Goal: Information Seeking & Learning: Learn about a topic

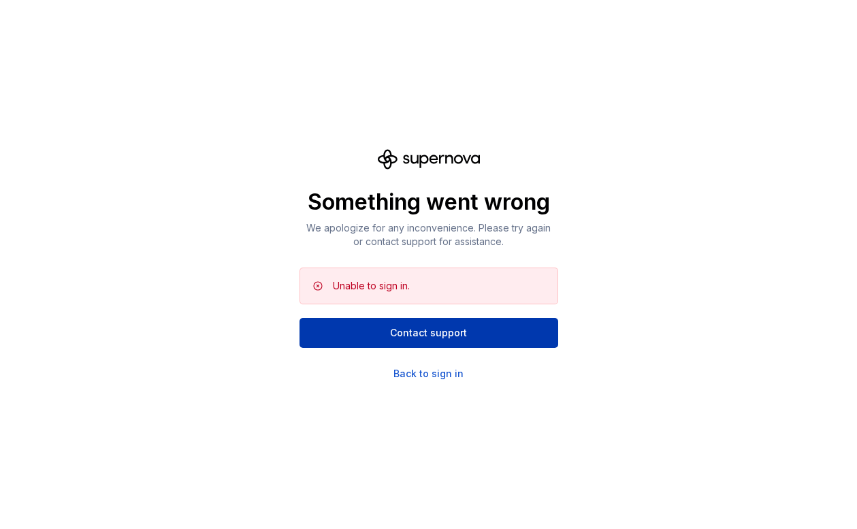
click at [448, 338] on span "Contact support" at bounding box center [428, 333] width 77 height 14
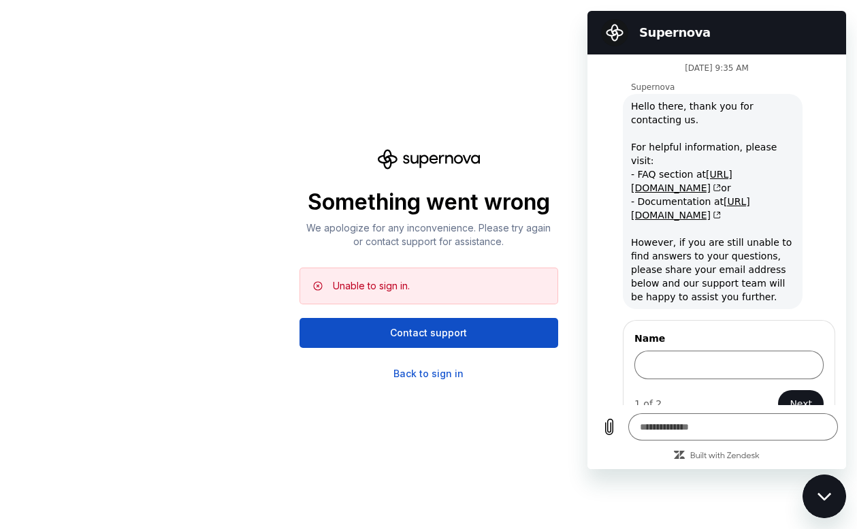
scroll to position [38, 0]
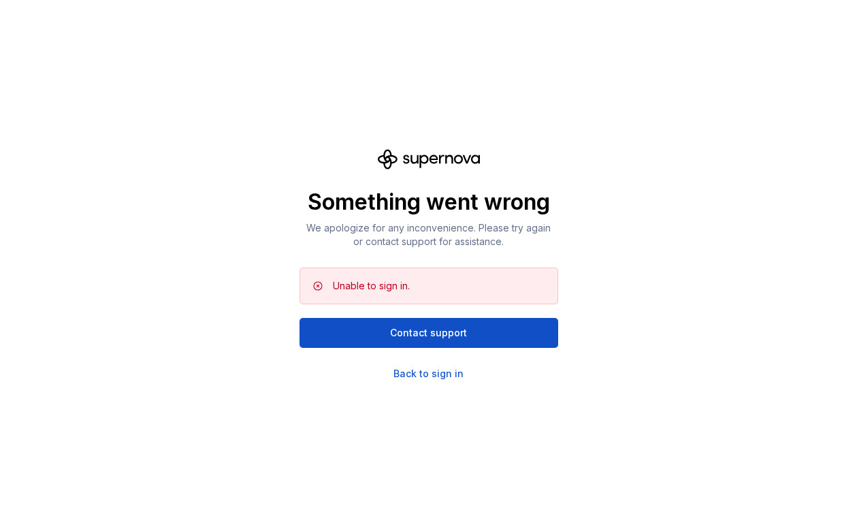
scroll to position [388, 0]
click at [448, 373] on div "Back to sign in" at bounding box center [428, 374] width 70 height 14
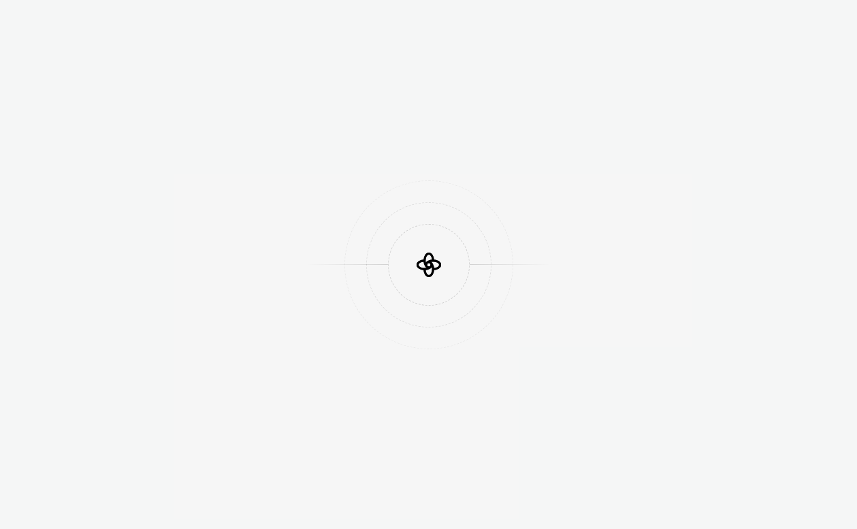
scroll to position [388, 0]
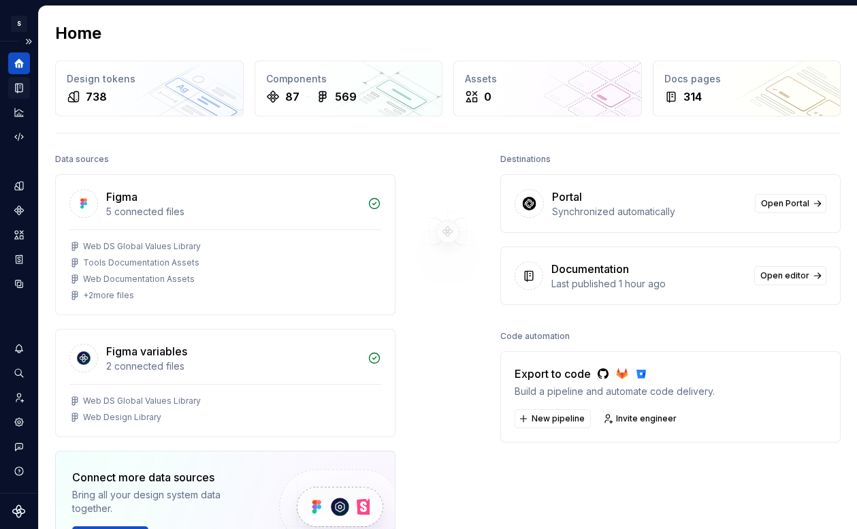
click at [18, 88] on icon "Documentation" at bounding box center [20, 87] width 5 height 7
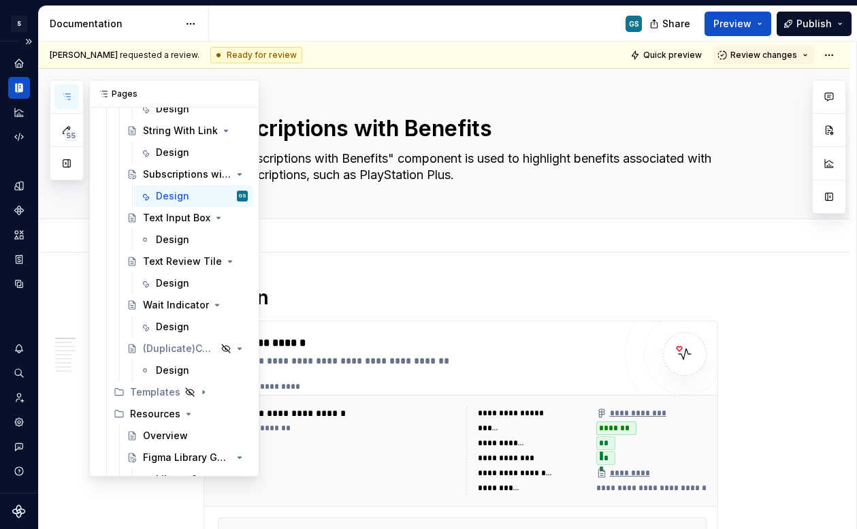
scroll to position [2284, 0]
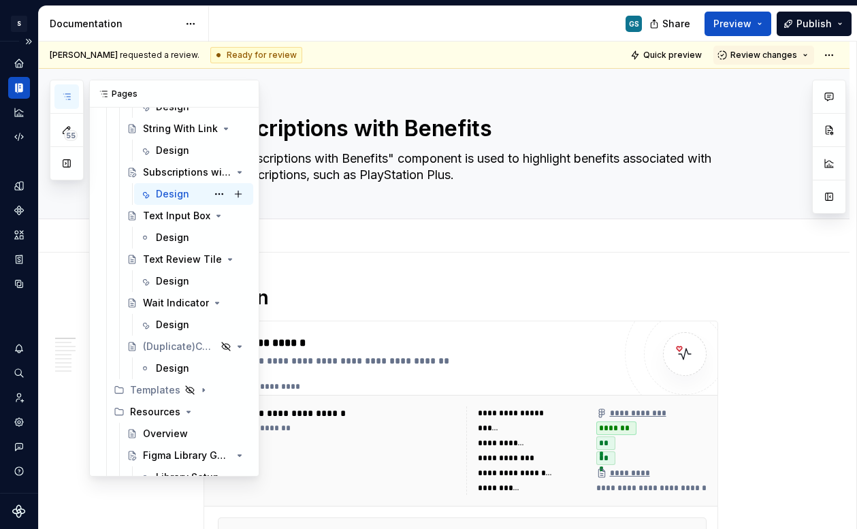
click at [189, 191] on div "Design GS" at bounding box center [202, 193] width 92 height 19
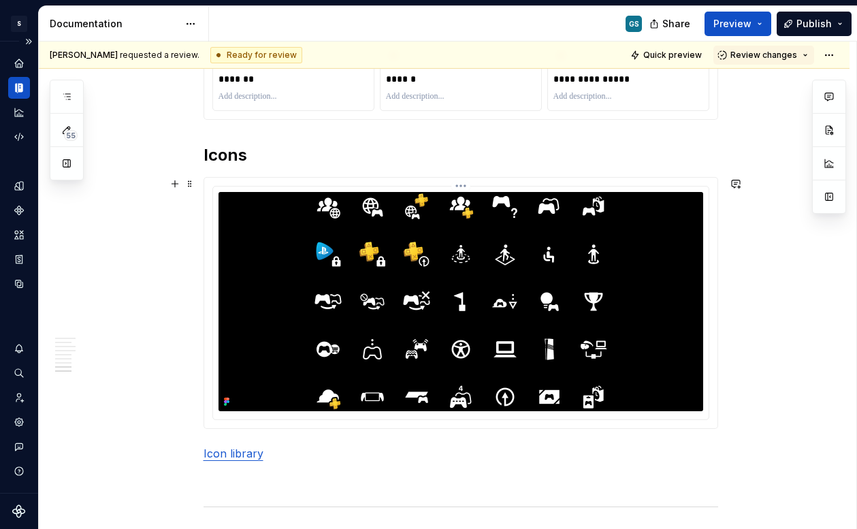
scroll to position [2329, 0]
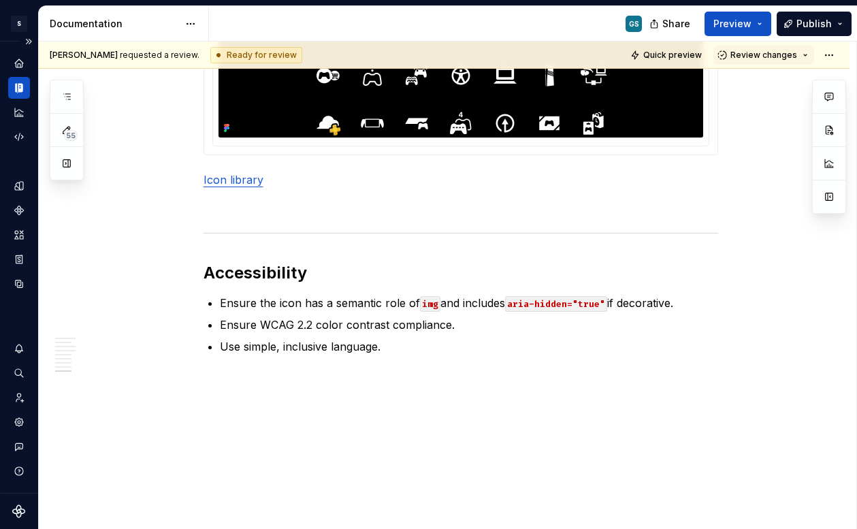
click at [20, 91] on icon "Documentation" at bounding box center [20, 88] width 5 height 9
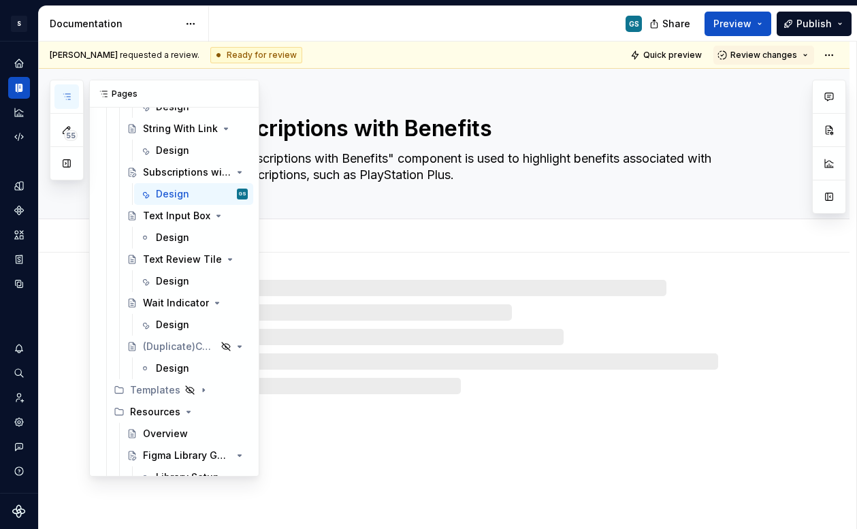
click at [62, 97] on icon "button" at bounding box center [66, 96] width 11 height 11
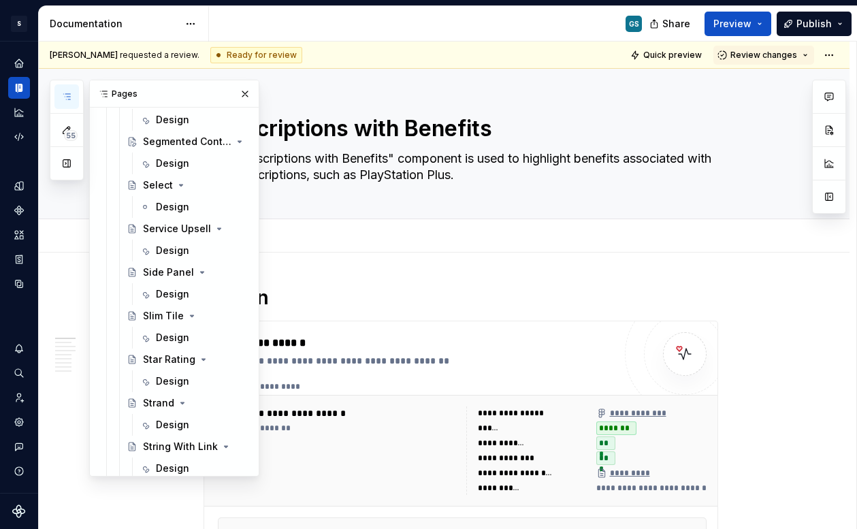
scroll to position [1954, 0]
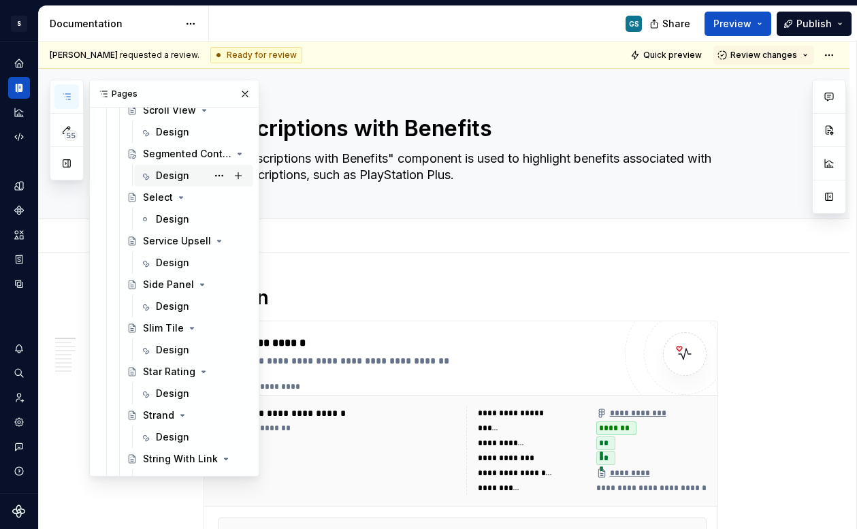
click at [187, 170] on div "Design" at bounding box center [202, 175] width 92 height 19
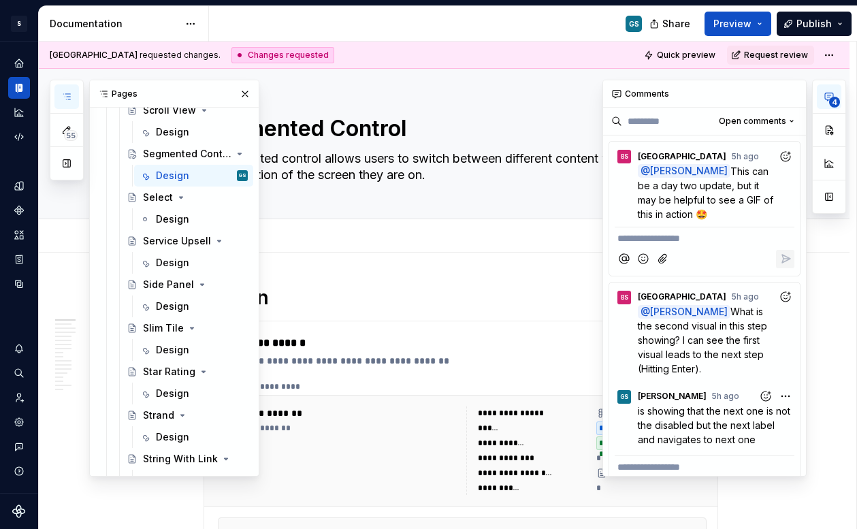
click at [826, 97] on icon "button" at bounding box center [828, 96] width 11 height 11
click at [757, 210] on p "@ Gaby Salinas This can be a day two update, but it may be helpful to see a GIF…" at bounding box center [708, 192] width 140 height 57
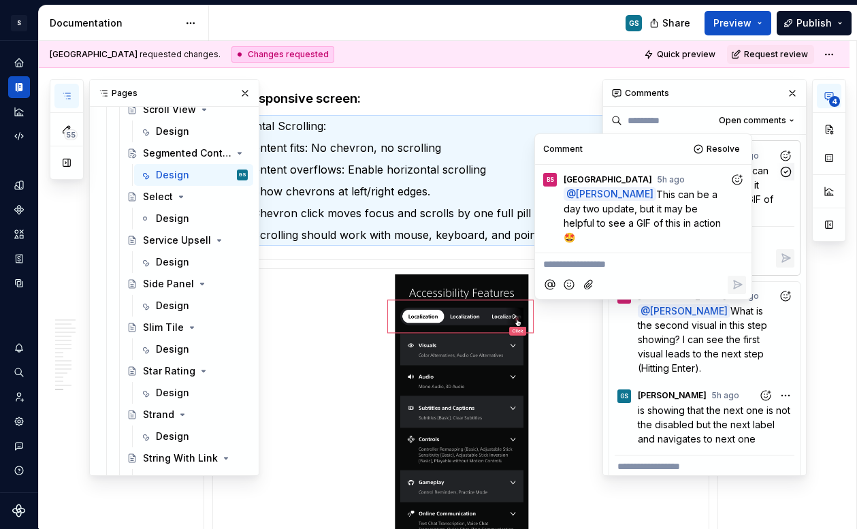
scroll to position [4811, 0]
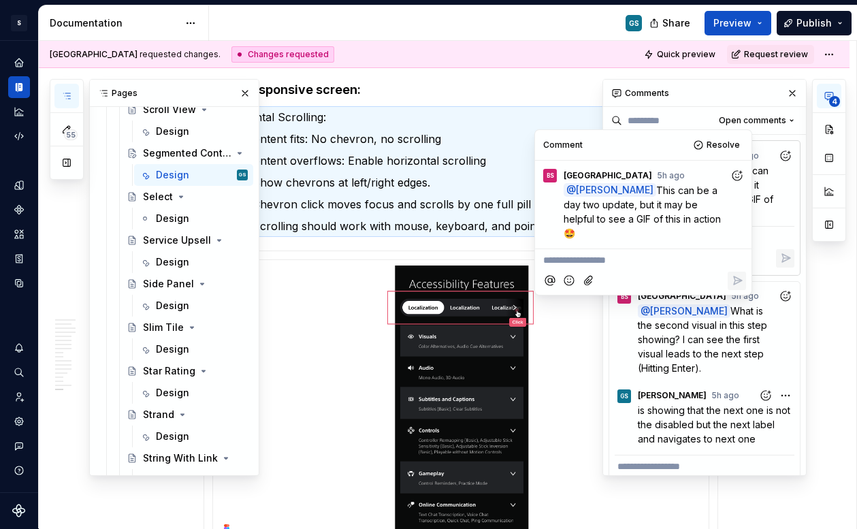
click at [732, 97] on div "Comments" at bounding box center [704, 93] width 203 height 27
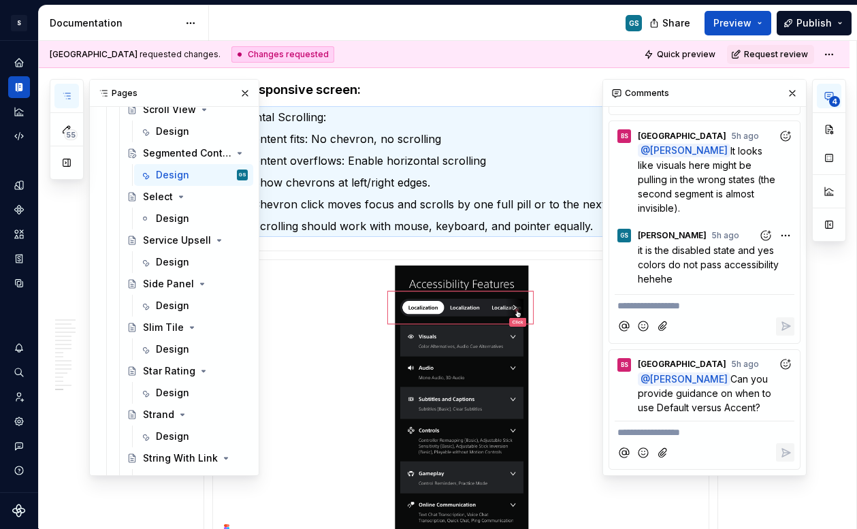
scroll to position [403, 0]
click at [751, 393] on p "@ Gaby Salinas Can you provide guidance on when to use Default versus Accent?" at bounding box center [708, 393] width 140 height 43
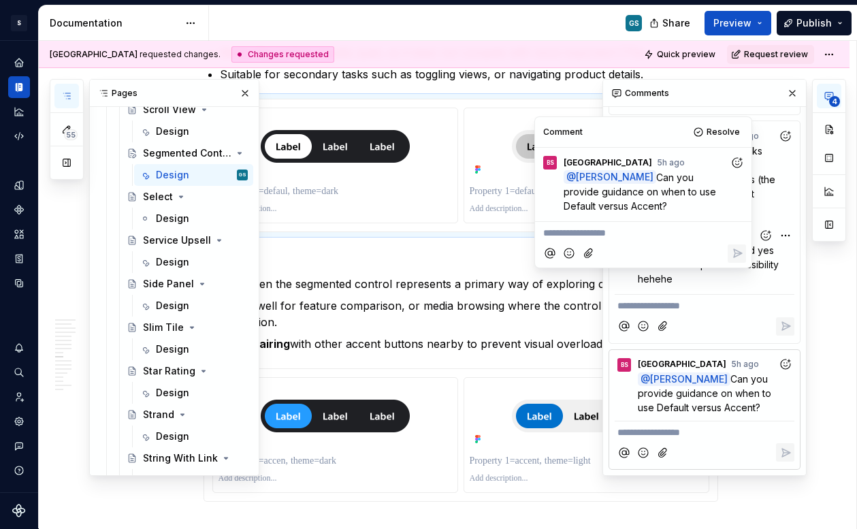
scroll to position [2252, 0]
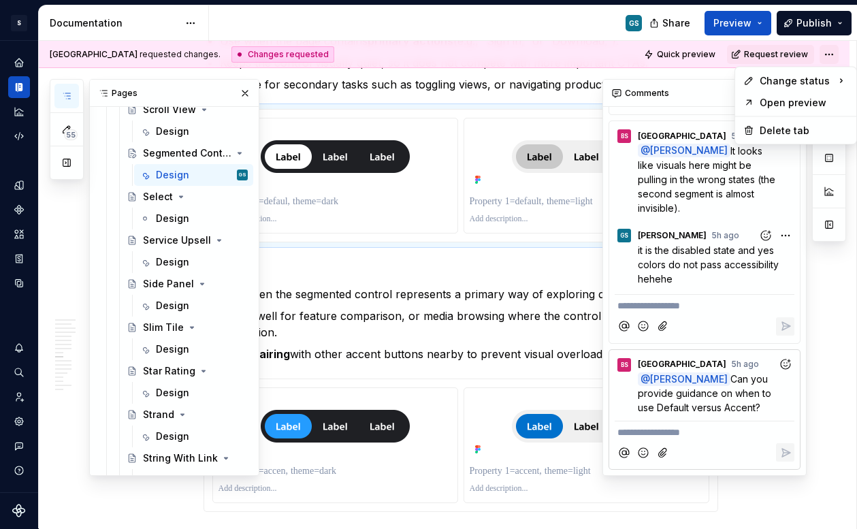
click at [824, 56] on html "S Web & Tools Design Systems GS Design system data Documentation GS Share Previ…" at bounding box center [428, 264] width 857 height 529
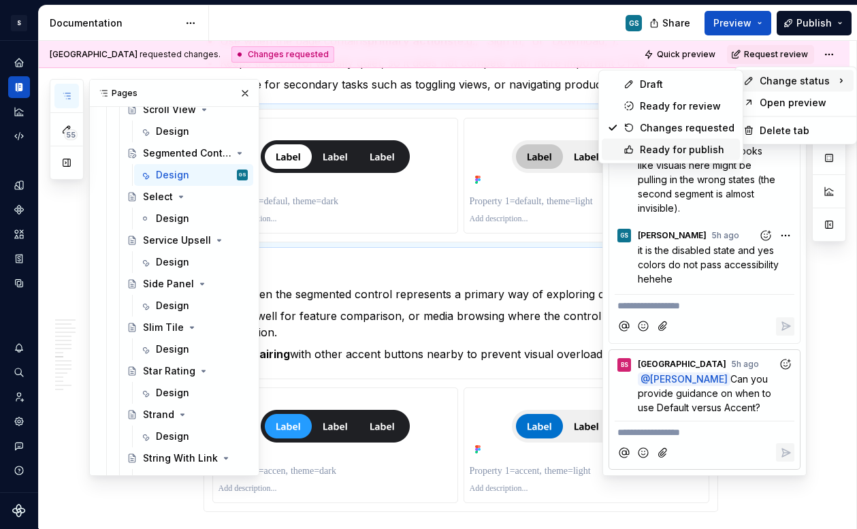
click at [658, 149] on div "Ready for publish" at bounding box center [687, 150] width 95 height 14
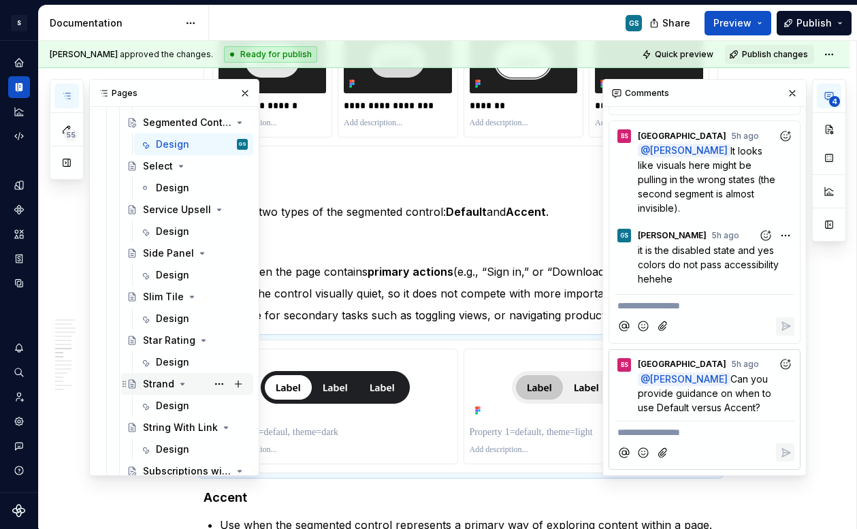
scroll to position [1984, 0]
click at [183, 359] on div "Design" at bounding box center [172, 363] width 33 height 14
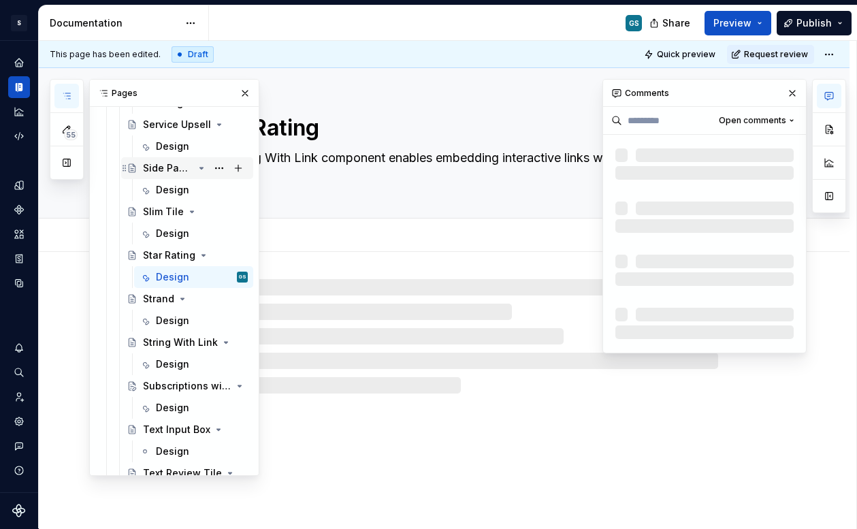
scroll to position [2071, 0]
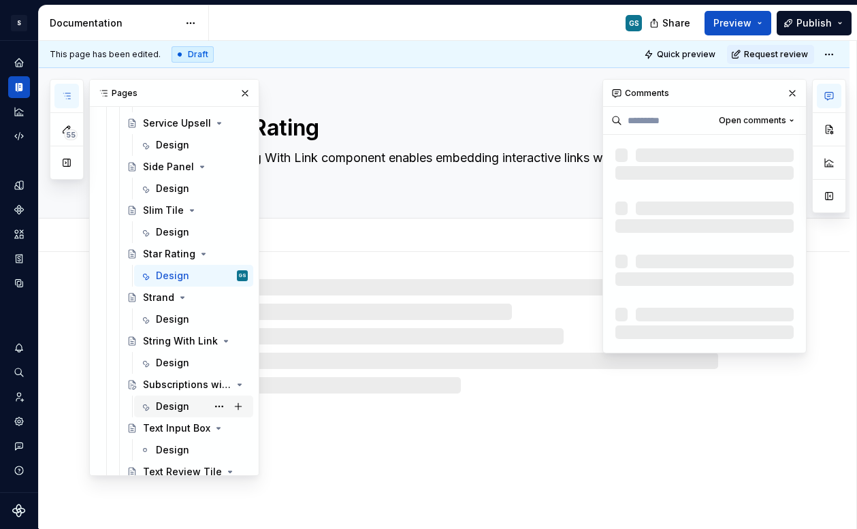
click at [176, 406] on div "Design" at bounding box center [172, 406] width 33 height 14
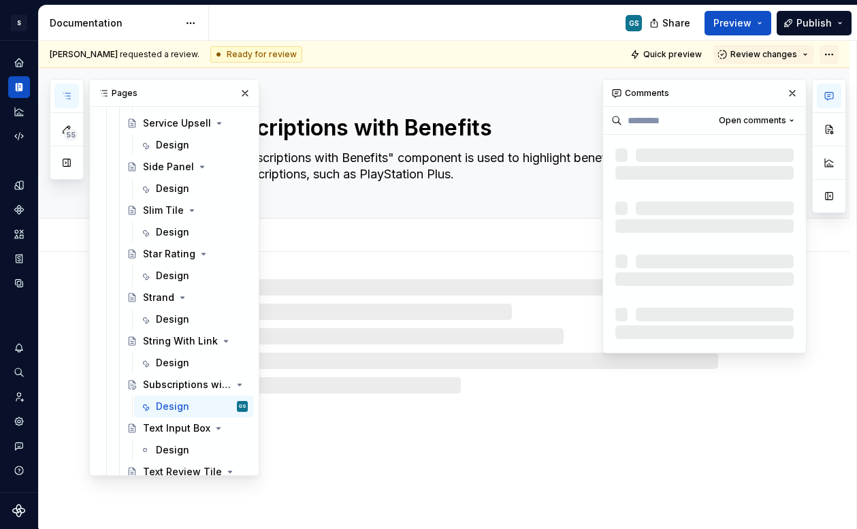
click at [823, 55] on html "S Web & Tools Design Systems GS Design system data Documentation GS Share Previ…" at bounding box center [428, 264] width 857 height 529
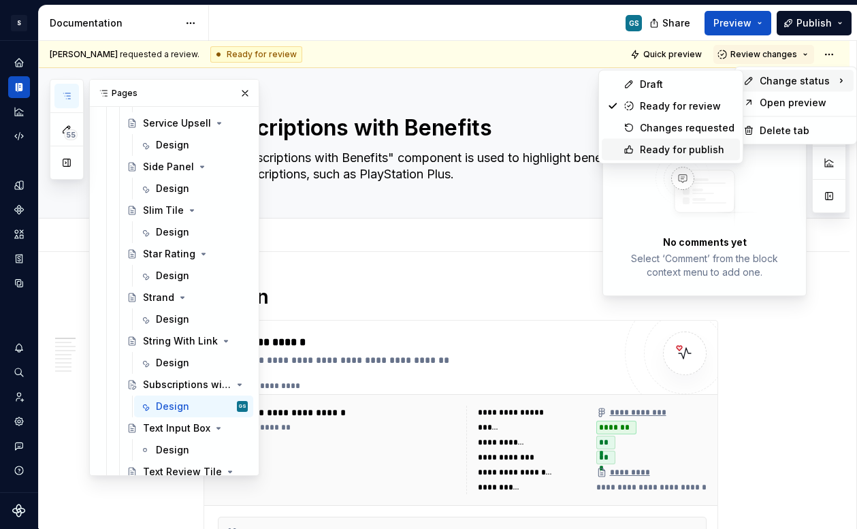
click at [670, 147] on div "Ready for publish" at bounding box center [687, 150] width 95 height 14
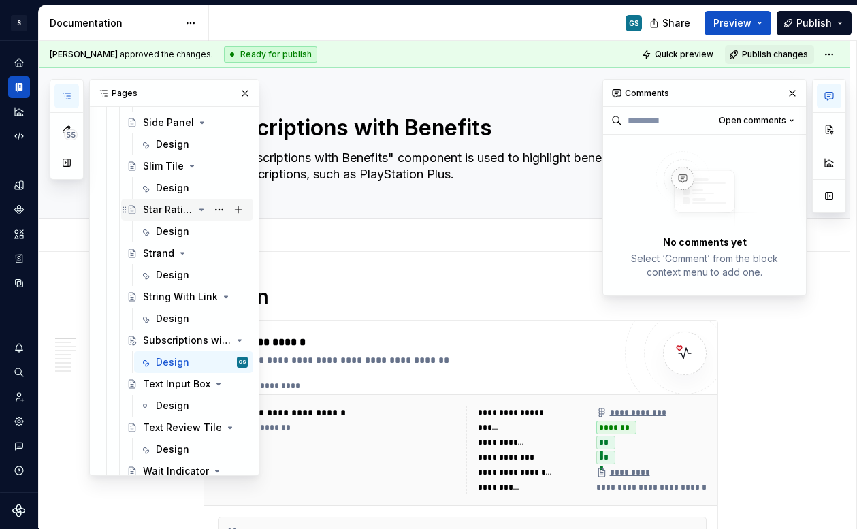
scroll to position [2120, 0]
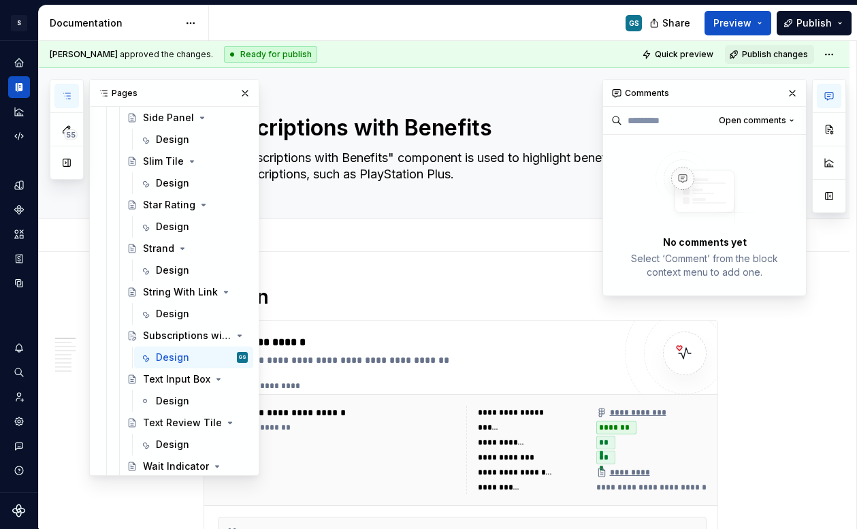
click at [59, 95] on button "button" at bounding box center [66, 96] width 24 height 24
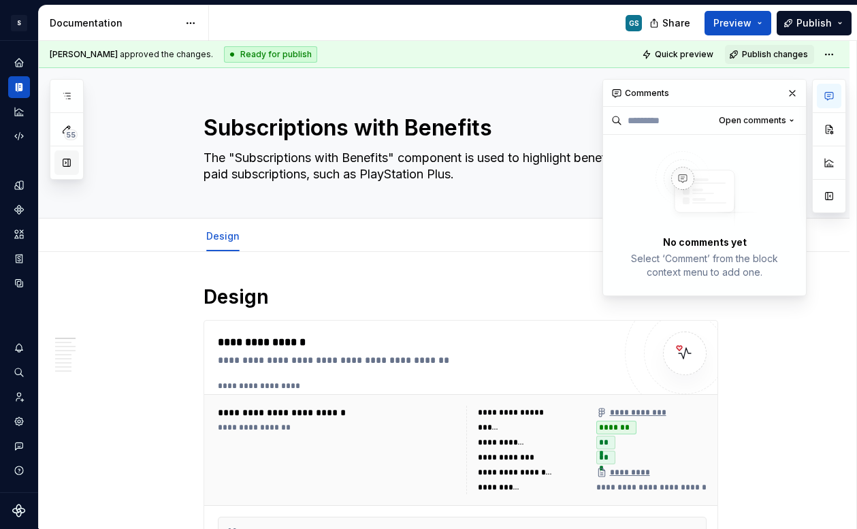
click at [65, 162] on button "button" at bounding box center [66, 162] width 24 height 24
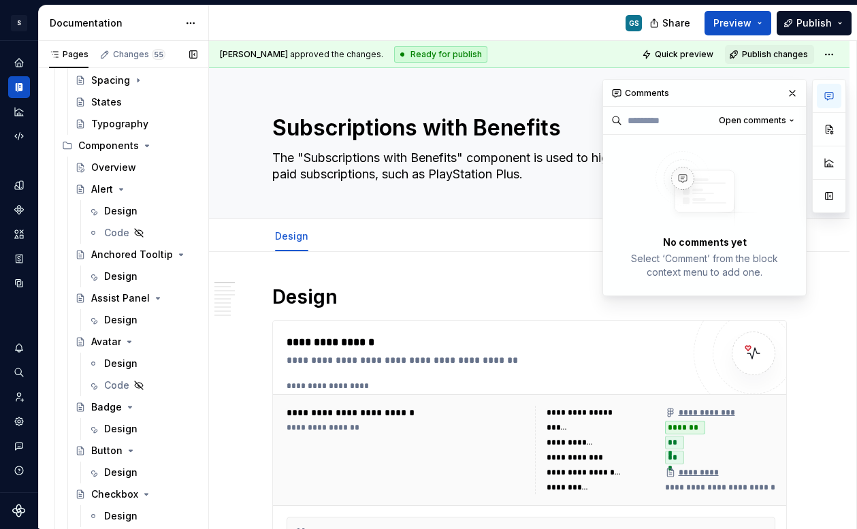
scroll to position [406, 0]
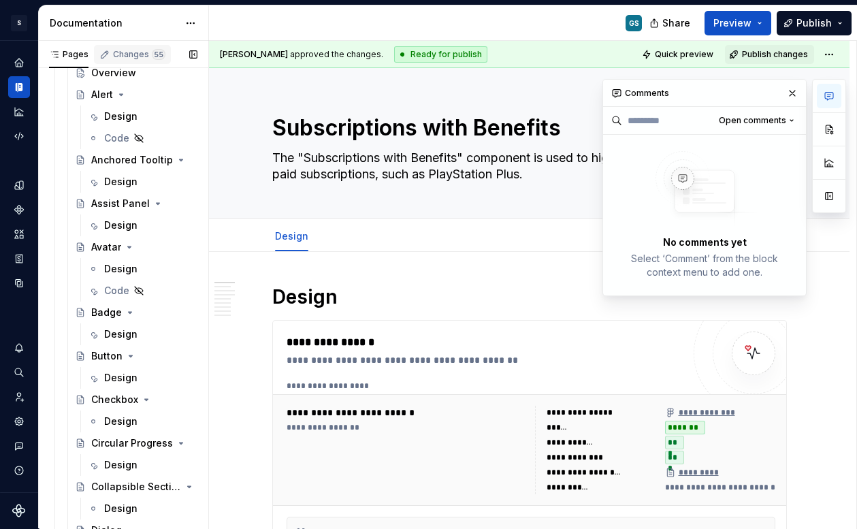
click at [142, 52] on div "Changes 55" at bounding box center [139, 54] width 52 height 11
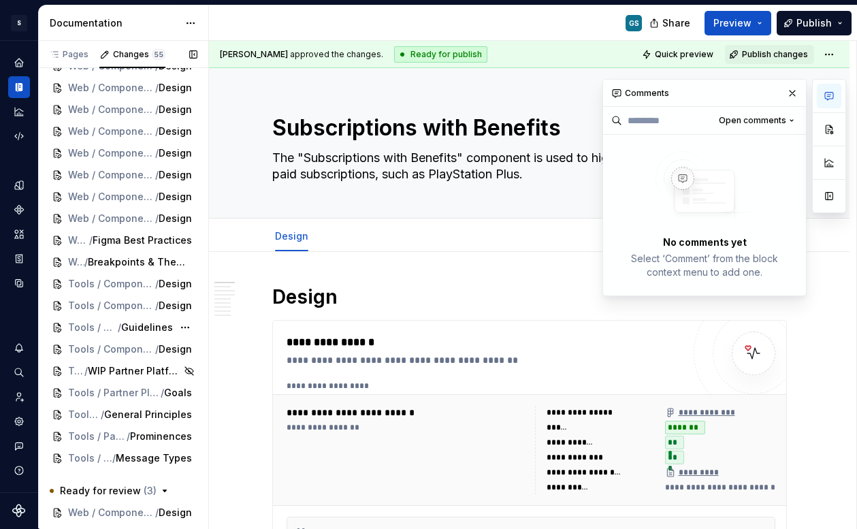
scroll to position [835, 0]
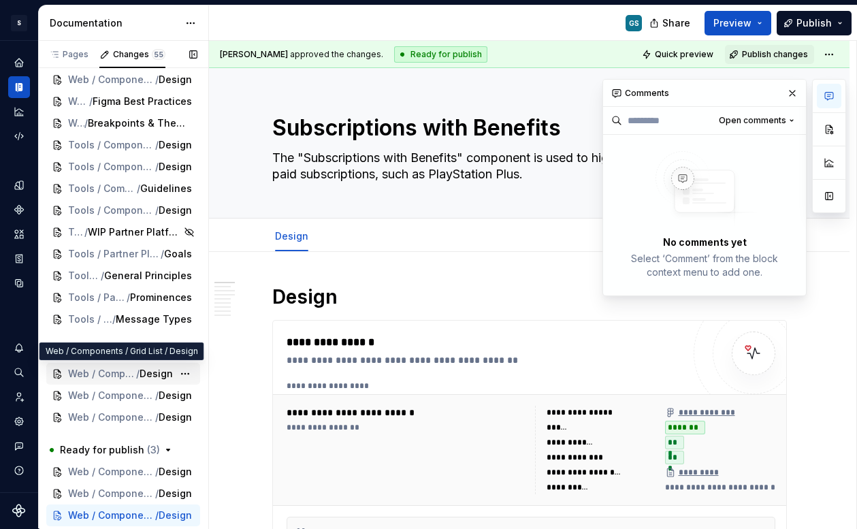
click at [111, 370] on span "Web / Components / Grid List" at bounding box center [102, 374] width 68 height 14
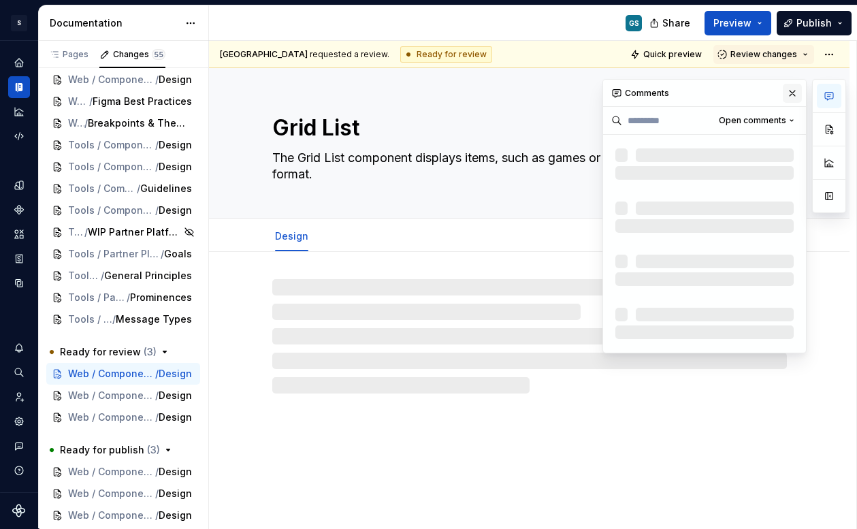
click at [793, 94] on button "button" at bounding box center [792, 93] width 19 height 19
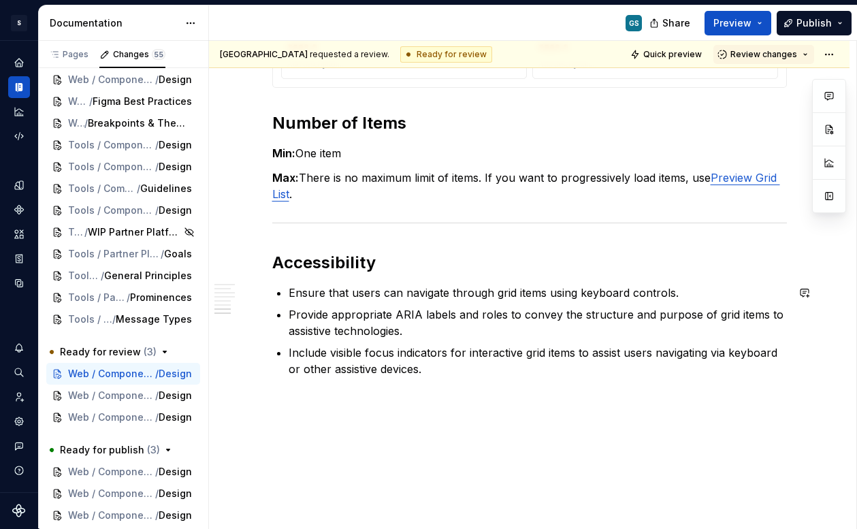
scroll to position [1863, 0]
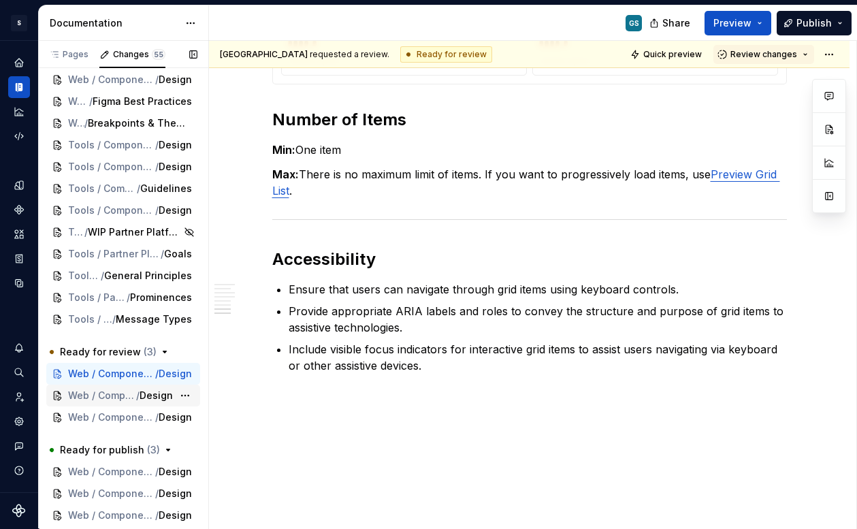
click at [114, 394] on span "Web / Components / Overlay" at bounding box center [102, 396] width 68 height 14
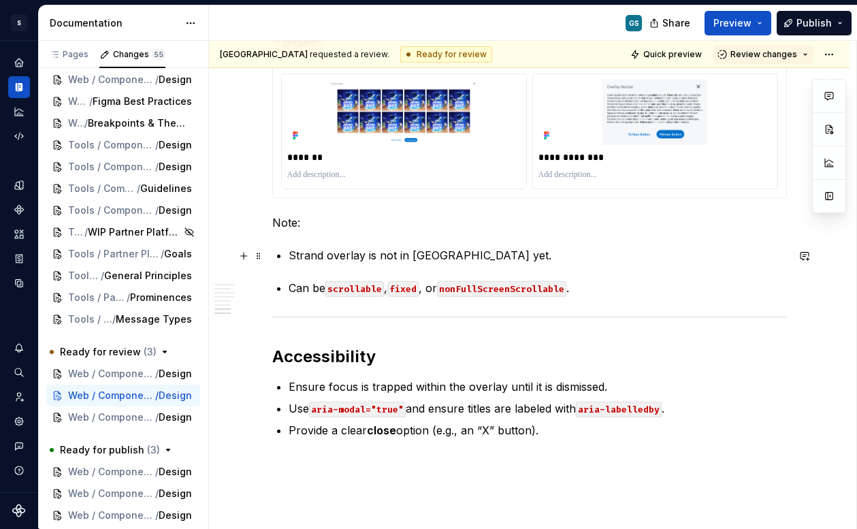
scroll to position [3161, 0]
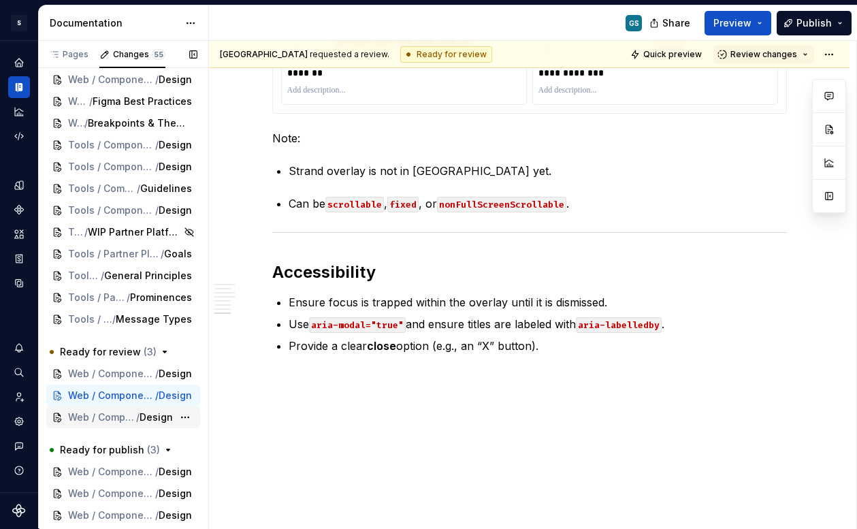
click at [101, 414] on span "Web / Components / Preview Grid List" at bounding box center [102, 417] width 68 height 14
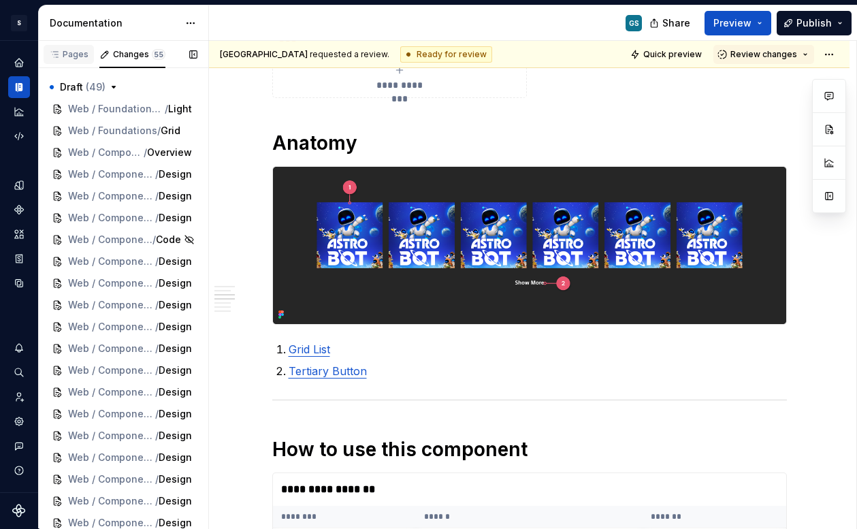
click at [71, 56] on div "Pages" at bounding box center [68, 54] width 39 height 11
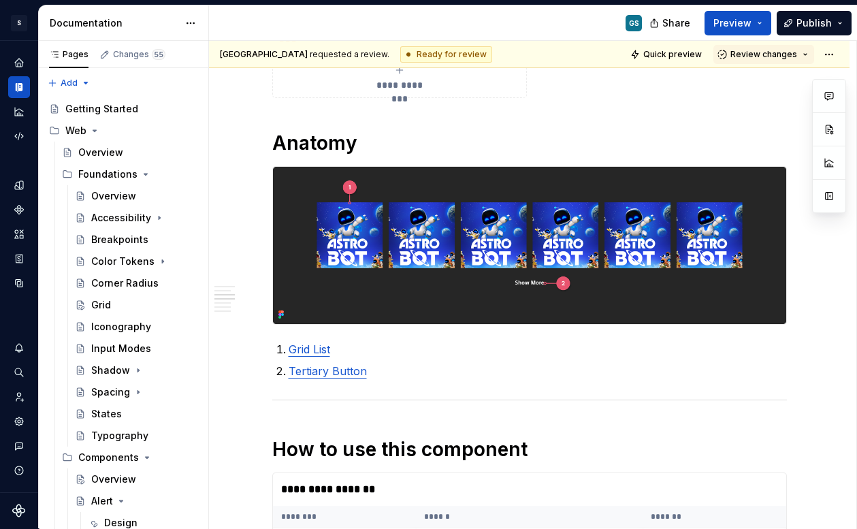
type textarea "*"
